Goal: Information Seeking & Learning: Learn about a topic

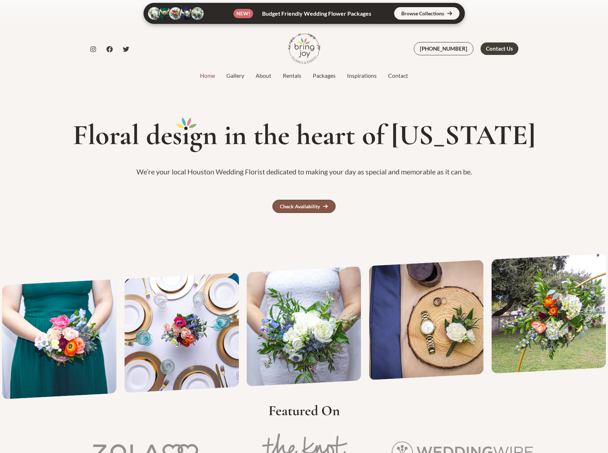
click at [306, 206] on div "Check Availability" at bounding box center [300, 206] width 40 height 5
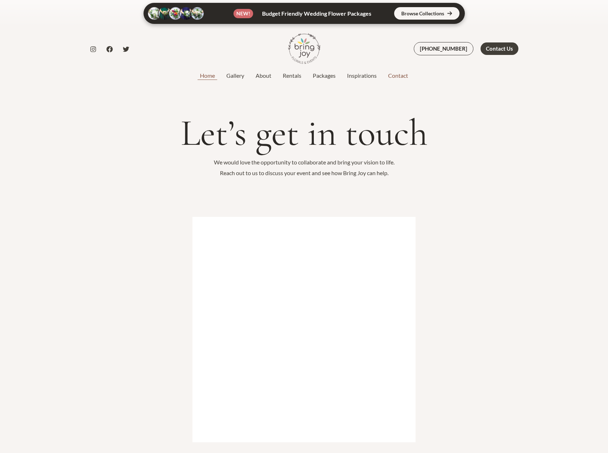
click at [208, 75] on link "Home" at bounding box center [207, 75] width 26 height 9
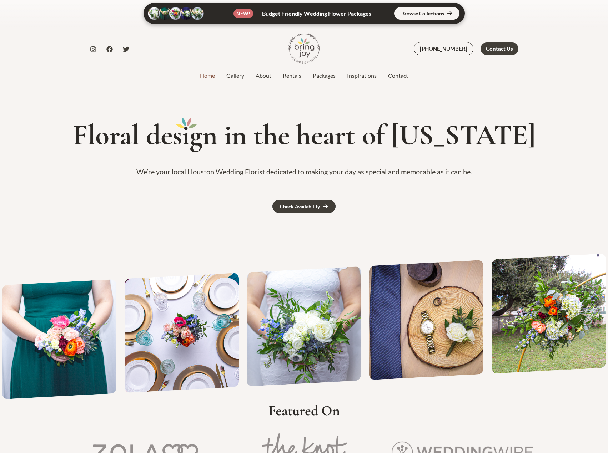
click at [439, 11] on link at bounding box center [303, 13] width 321 height 21
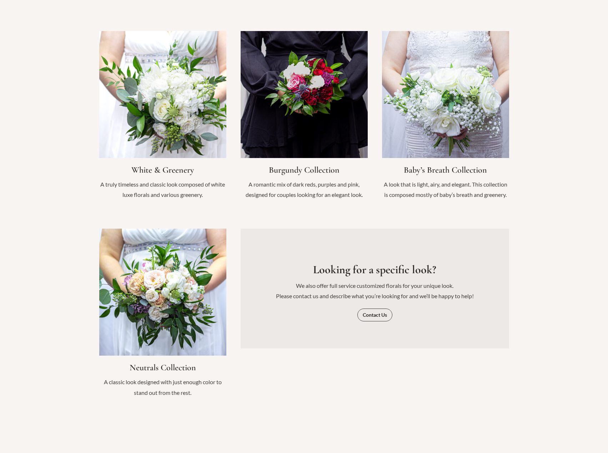
scroll to position [821, 0]
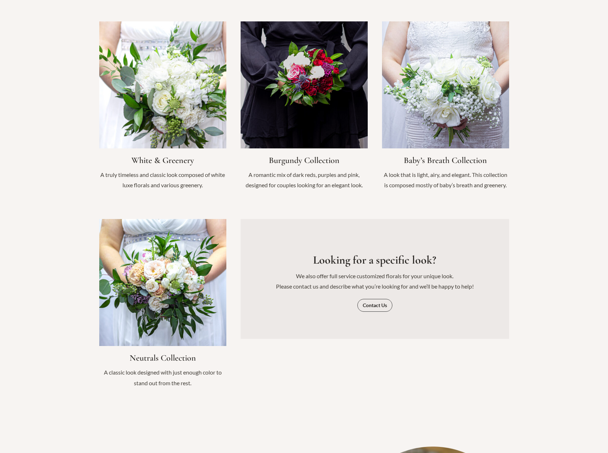
click at [189, 97] on link "Infobox Link" at bounding box center [162, 109] width 127 height 176
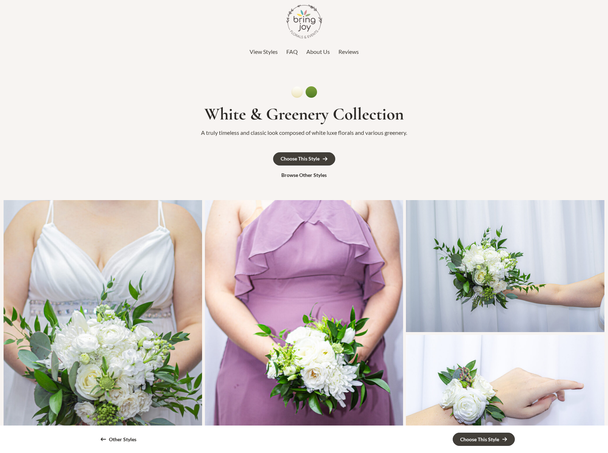
click at [292, 51] on span "FAQ" at bounding box center [291, 51] width 11 height 7
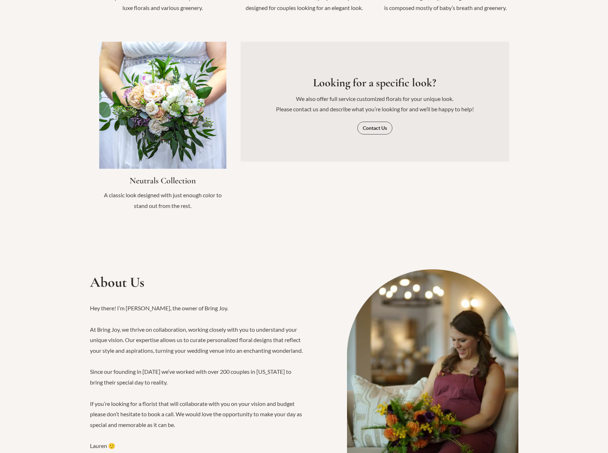
scroll to position [748, 0]
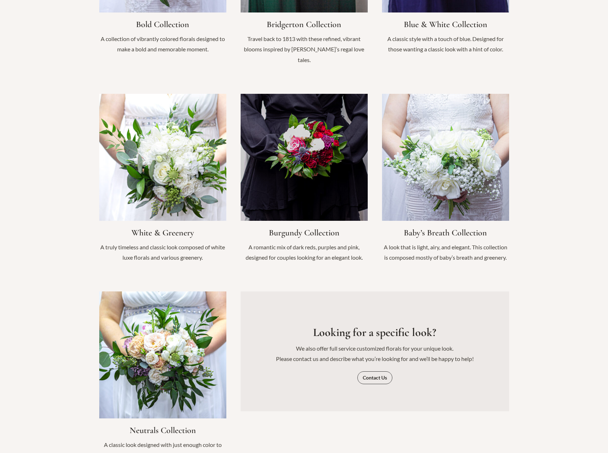
drag, startPoint x: 601, startPoint y: 251, endPoint x: 573, endPoint y: 250, distance: 28.2
click at [573, 250] on div "Let’s get started! First, choose your style: Bold Collection A collection of vi…" at bounding box center [304, 156] width 608 height 638
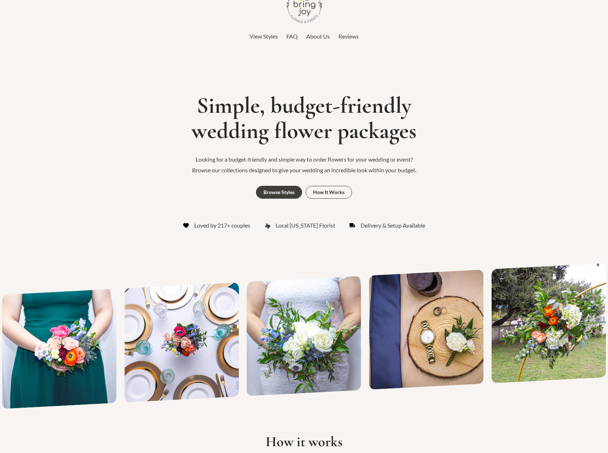
scroll to position [0, 0]
